Goal: Find specific page/section: Find specific page/section

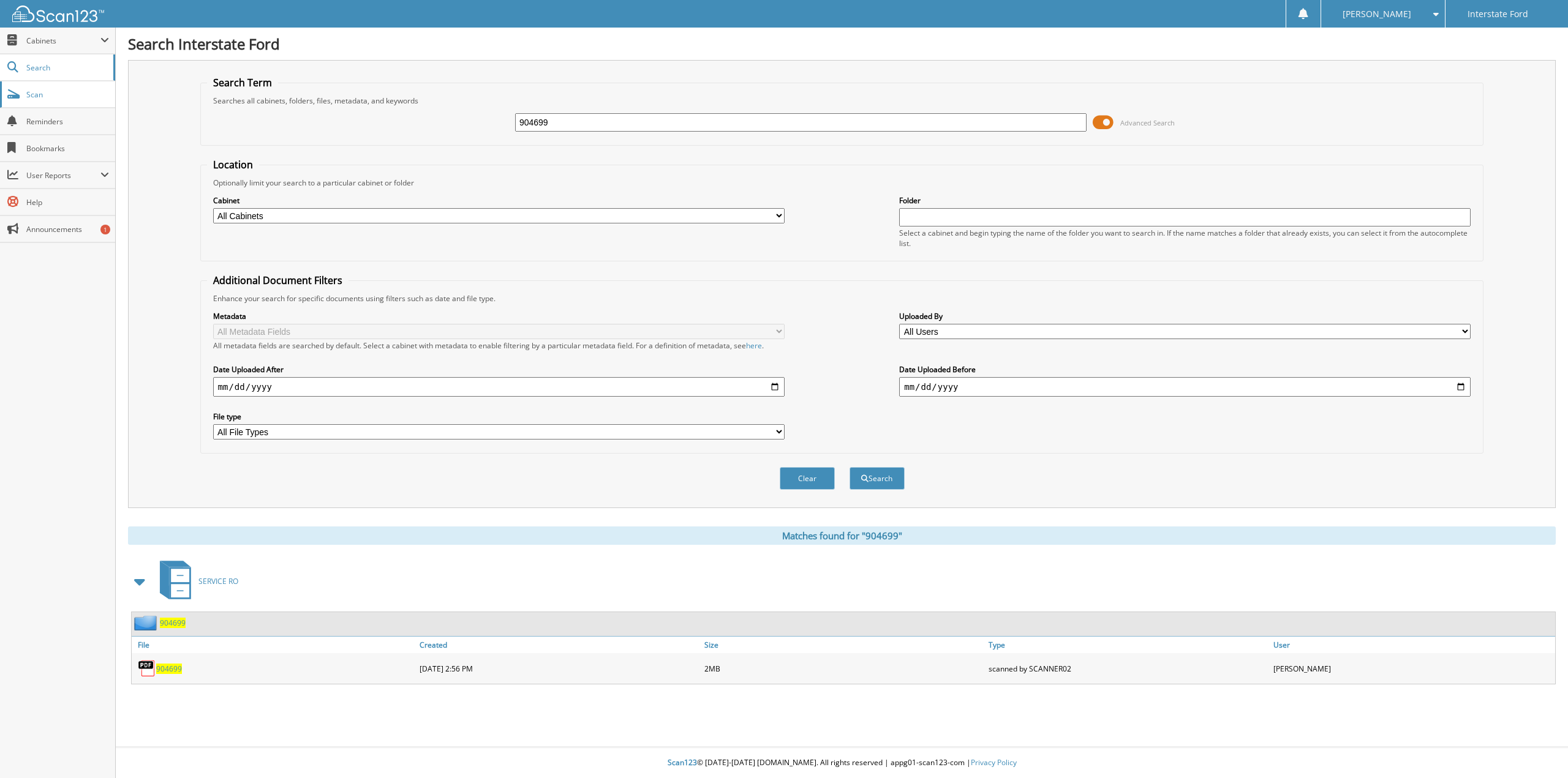
click at [52, 97] on span "Scan" at bounding box center [68, 94] width 83 height 10
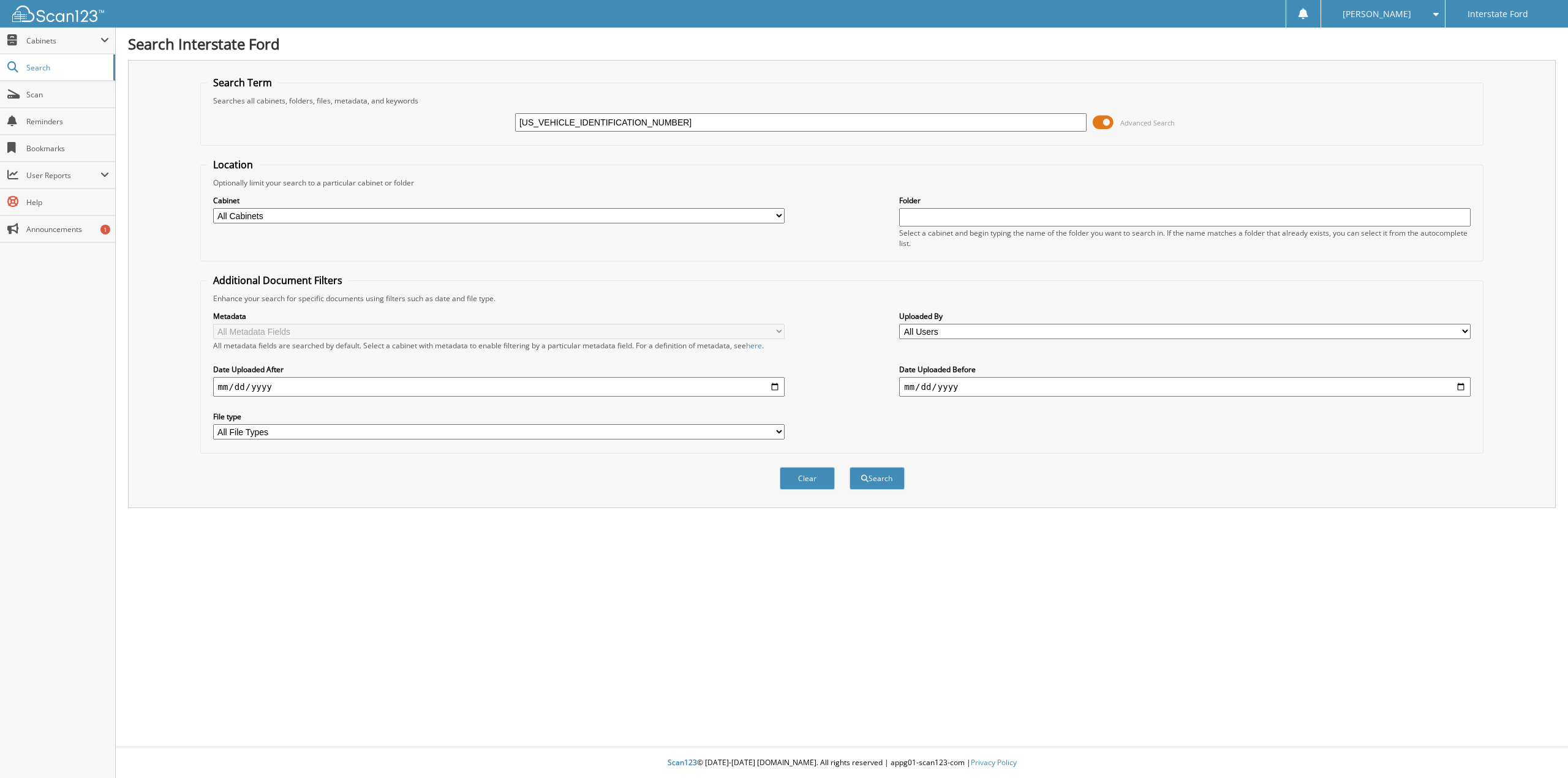
type input "[US_VEHICLE_IDENTIFICATION_NUMBER]"
click at [849, 467] on button "Search" at bounding box center [876, 478] width 55 height 22
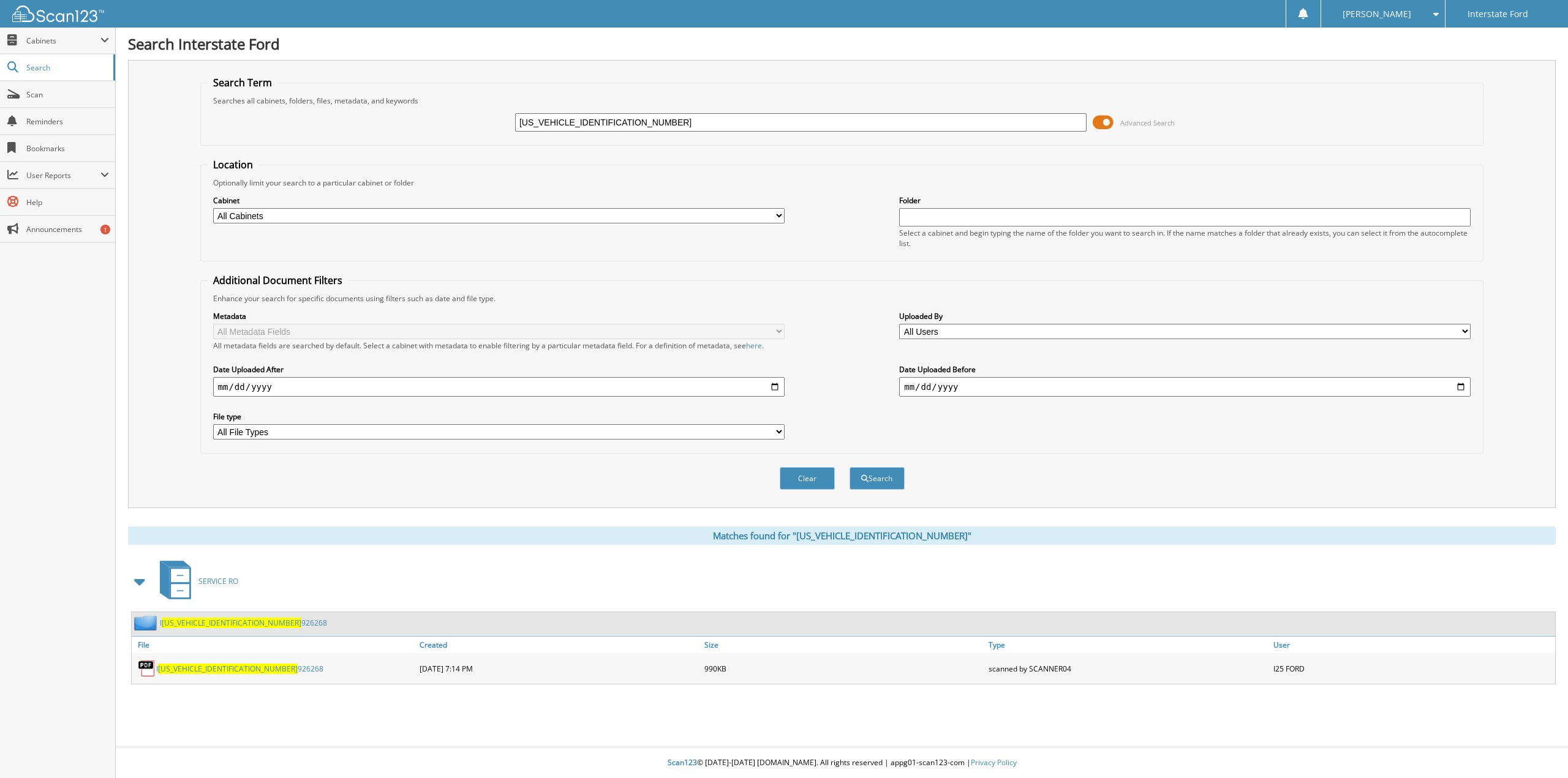
drag, startPoint x: 618, startPoint y: 119, endPoint x: 372, endPoint y: 138, distance: 246.7
click at [372, 138] on div "1FTYE2C80PKA20216 Advanced Search" at bounding box center [842, 123] width 1270 height 33
paste input "969618"
type input "969618"
click at [849, 467] on button "Search" at bounding box center [876, 478] width 55 height 22
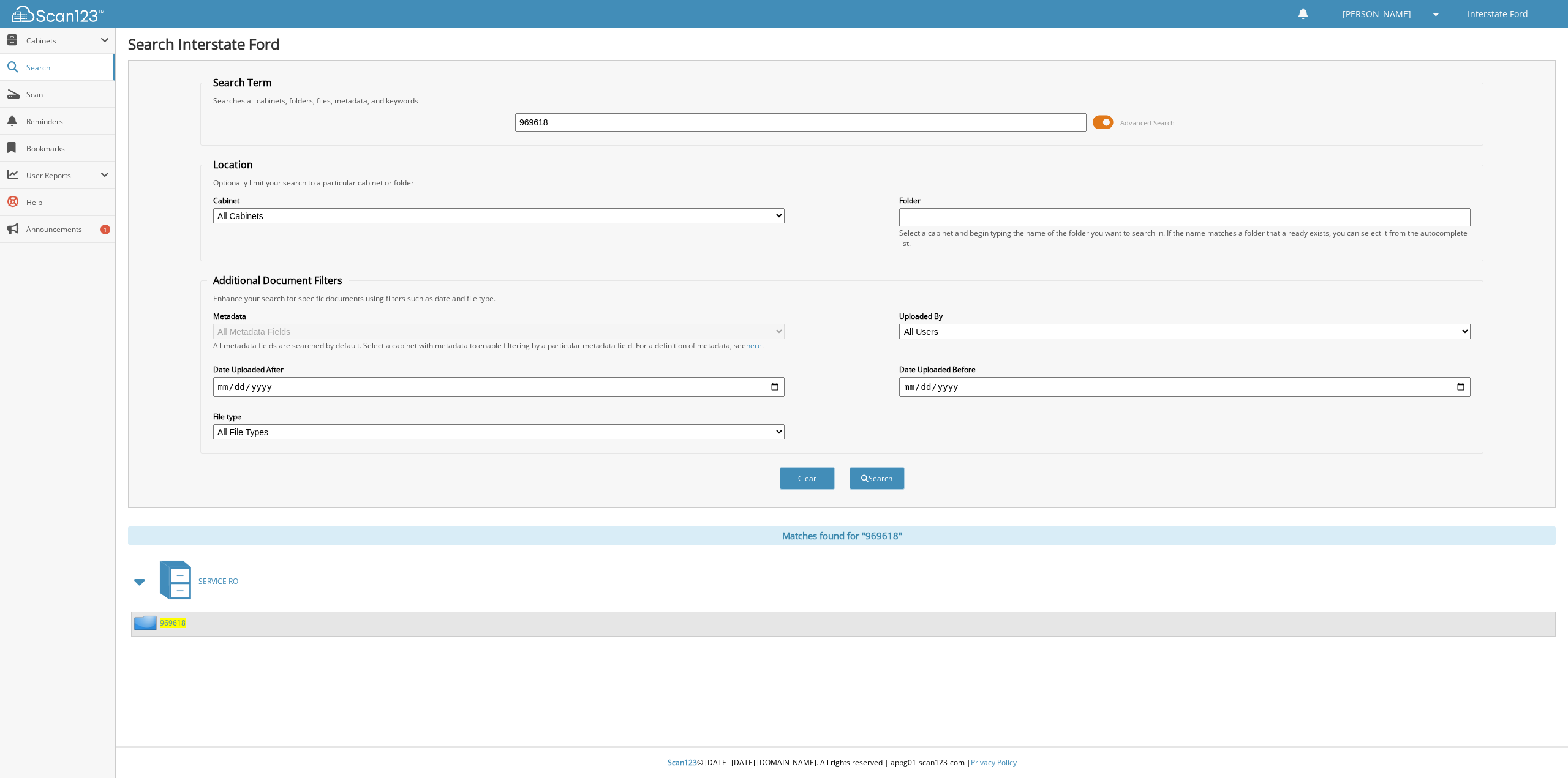
click at [168, 627] on span "969618" at bounding box center [173, 622] width 25 height 10
